Goal: Information Seeking & Learning: Learn about a topic

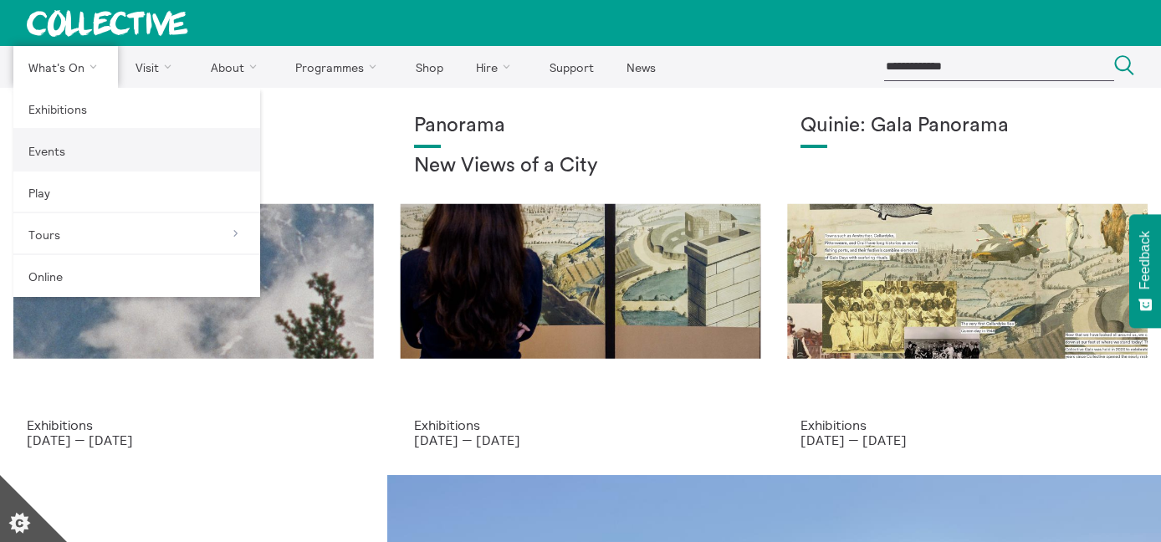
click at [56, 150] on link "Events" at bounding box center [136, 151] width 247 height 42
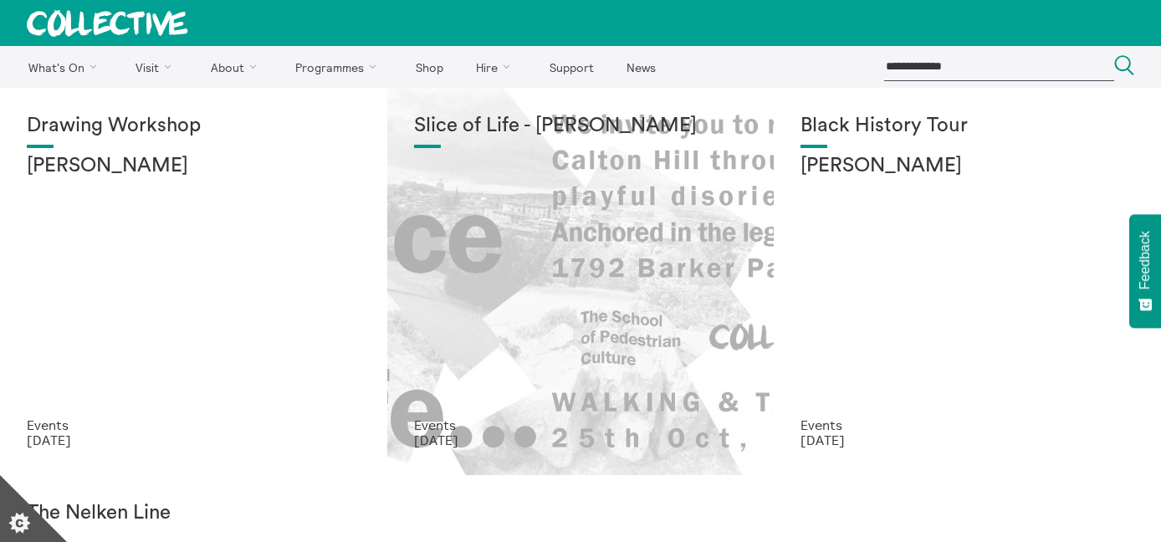
click at [471, 228] on div "Slice of Life - Lucas Priest" at bounding box center [581, 266] width 334 height 303
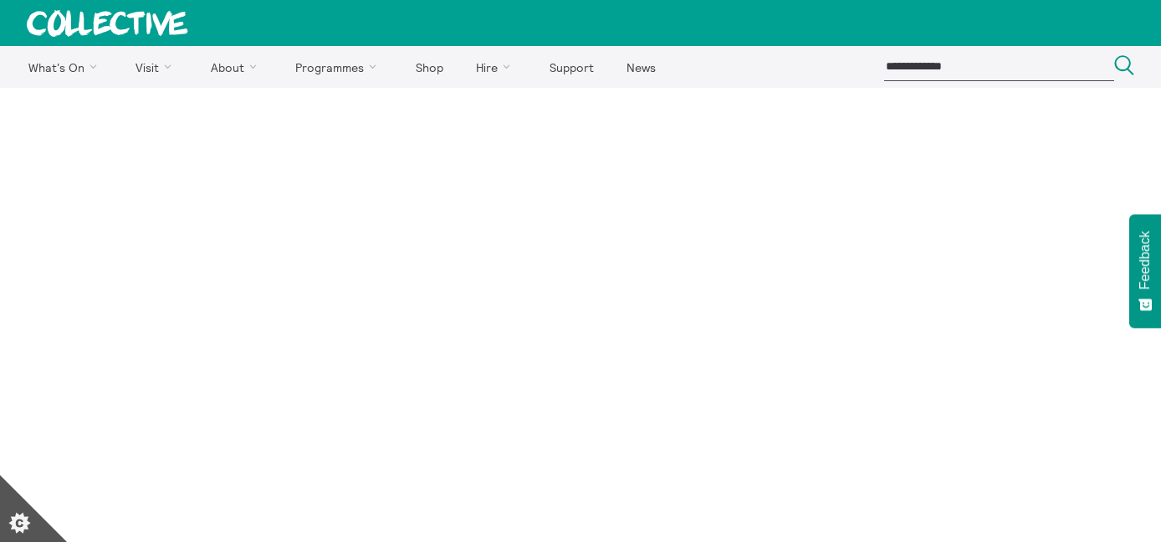
click at [135, 22] on icon at bounding box center [107, 23] width 160 height 26
click at [114, 21] on icon at bounding box center [131, 22] width 42 height 23
